Goal: Task Accomplishment & Management: Manage account settings

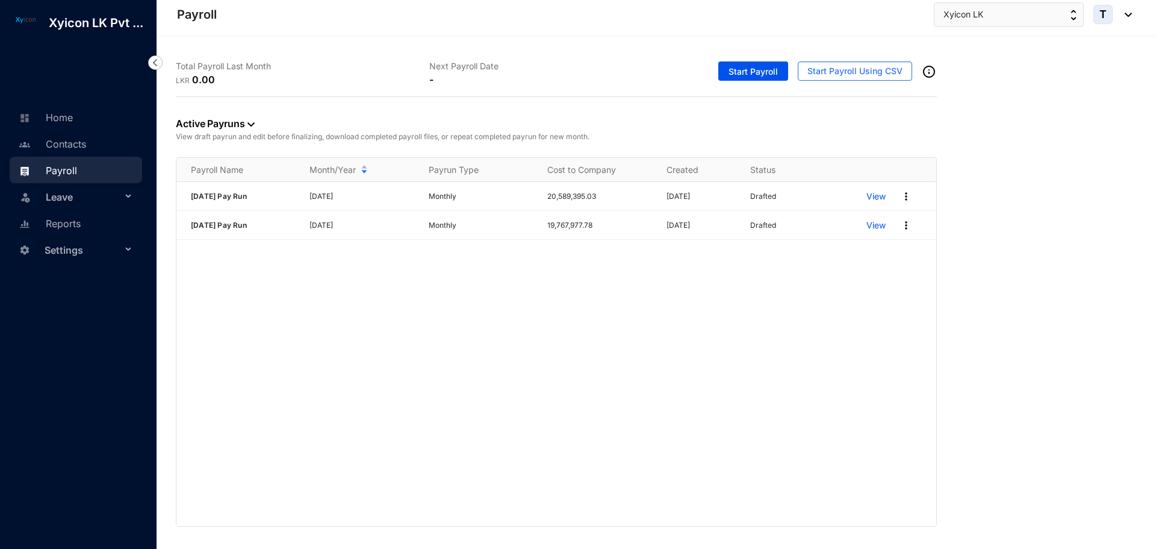
click at [70, 251] on span "Settings" at bounding box center [83, 250] width 77 height 24
click at [75, 284] on link "Company settings" at bounding box center [78, 278] width 86 height 10
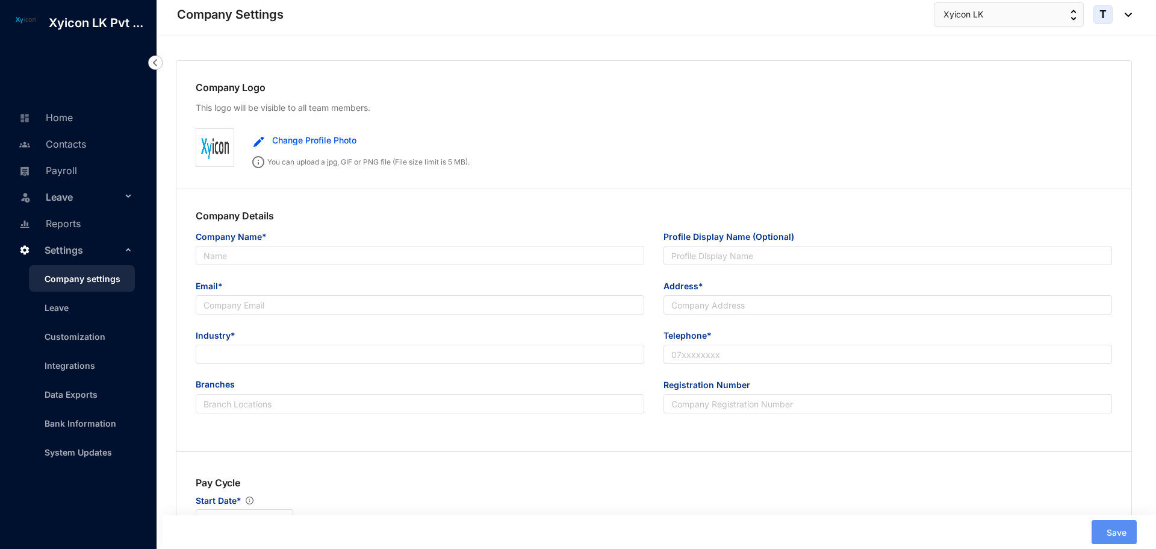
type input "Xyicon LK Pvt Ltd"
type input "Xyicon LK"
type input "[EMAIL_ADDRESS][DOMAIN_NAME]"
type input "[STREET_ADDRESS][PERSON_NAME]"
type input "0772336824"
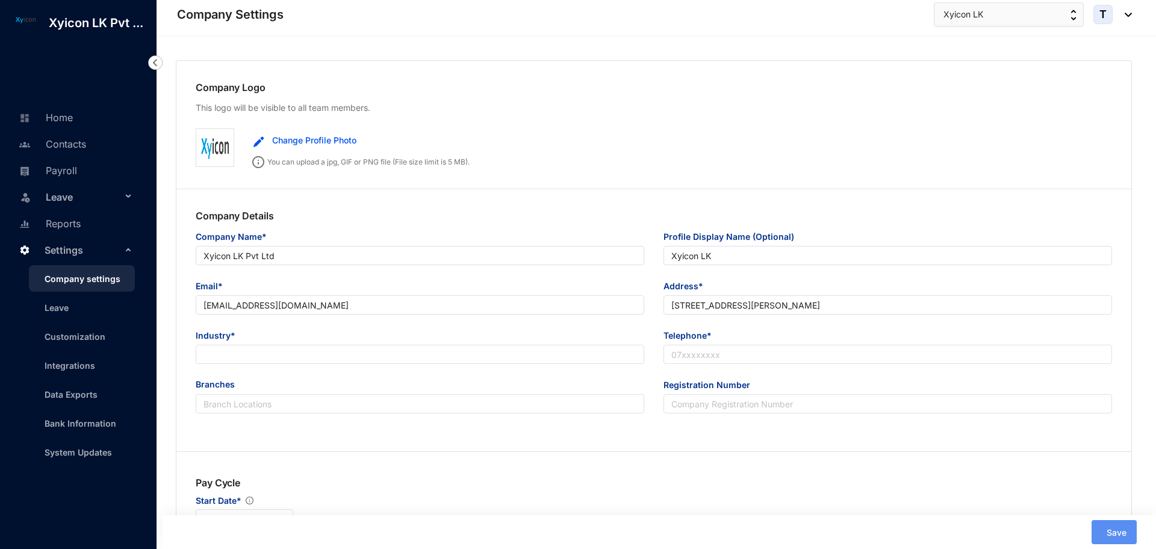
type input "PV00216445"
type input "B"
type input "50081"
type input "8"
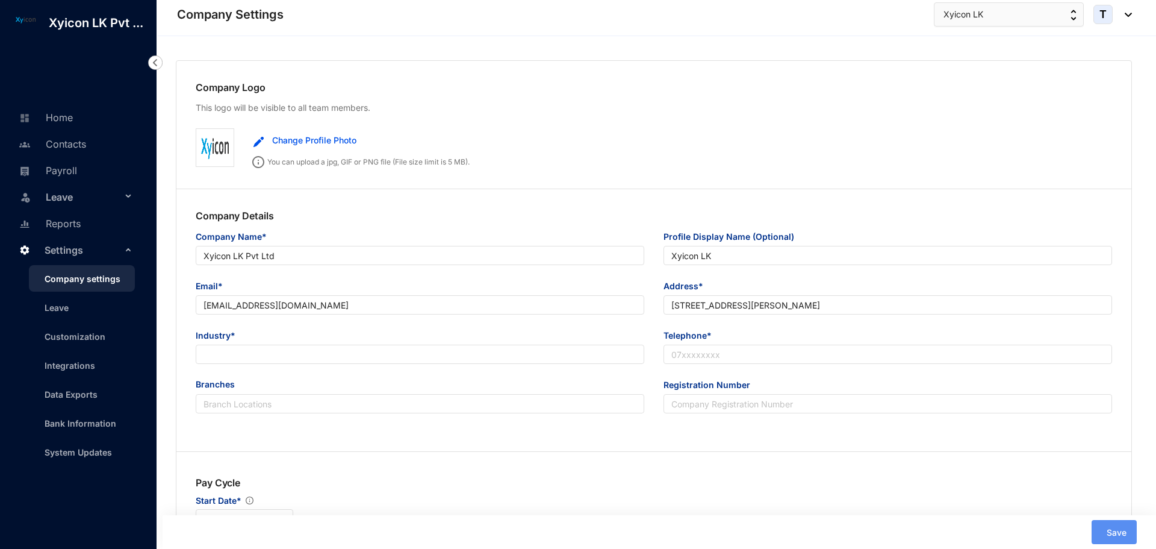
radio input "true"
checkbox input "true"
click at [53, 122] on link "Home" at bounding box center [44, 117] width 57 height 12
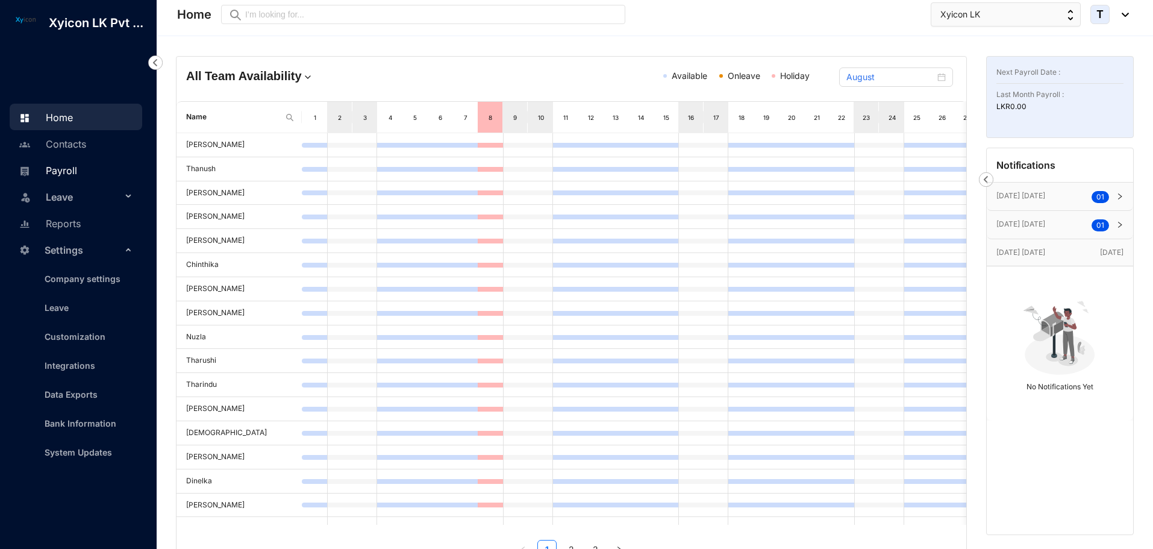
click at [69, 172] on link "Payroll" at bounding box center [46, 170] width 61 height 12
